Goal: Task Accomplishment & Management: Complete application form

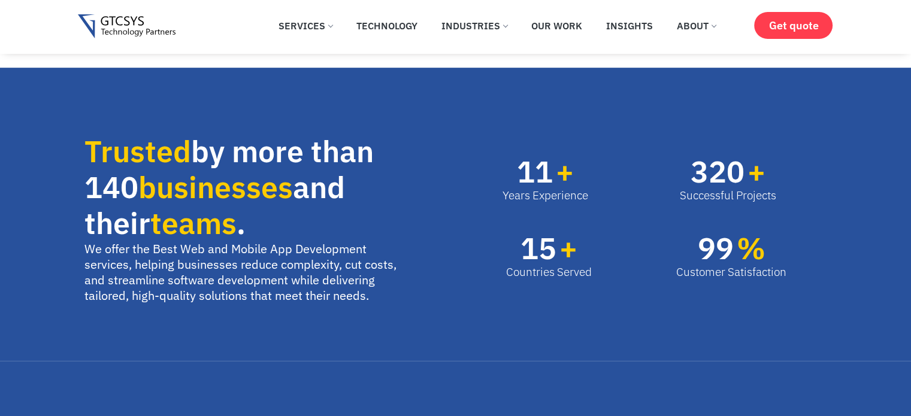
scroll to position [400, 0]
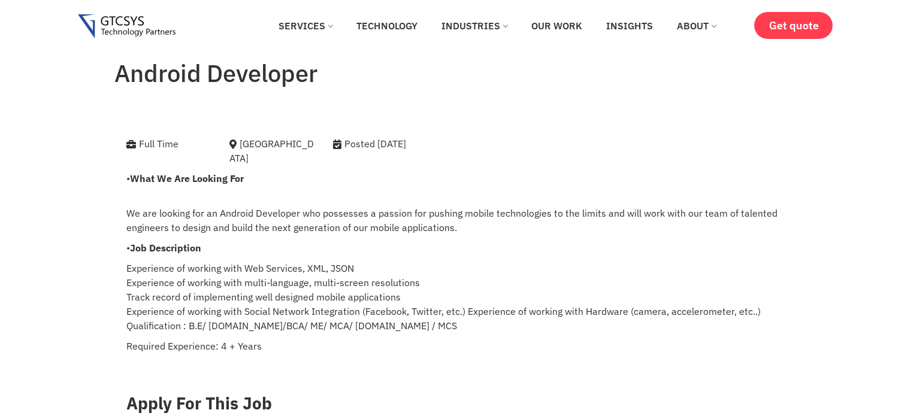
click at [128, 23] on img at bounding box center [127, 26] width 98 height 25
